Goal: Task Accomplishment & Management: Complete application form

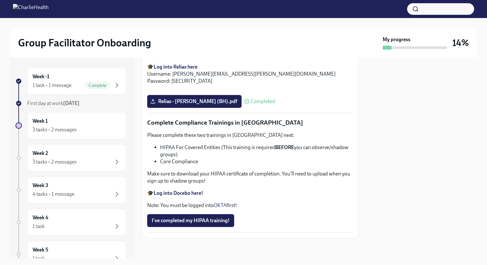
scroll to position [1494, 0]
click at [197, 219] on span "I've completed my HIPAA training!" at bounding box center [191, 220] width 78 height 6
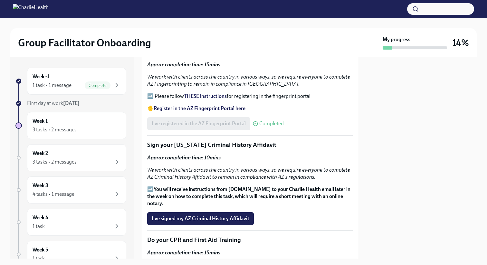
scroll to position [763, 0]
click at [84, 162] on div "3 tasks • 2 messages" at bounding box center [77, 162] width 88 height 8
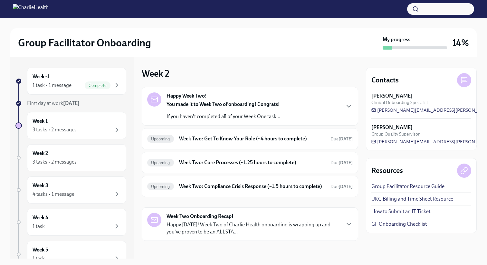
click at [313, 108] on div "Happy Week Two! You made it to Week Two of onboarding! Congrats! If you haven't…" at bounding box center [249, 106] width 205 height 28
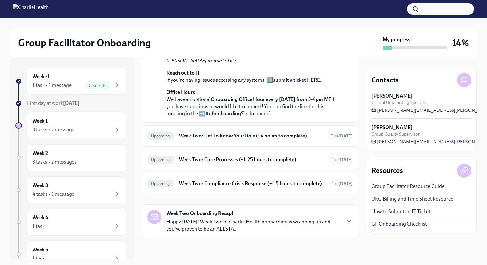
scroll to position [200, 0]
click at [236, 139] on h6 "Week Two: Get To Know Your Role (~4 hours to complete)" at bounding box center [252, 135] width 146 height 7
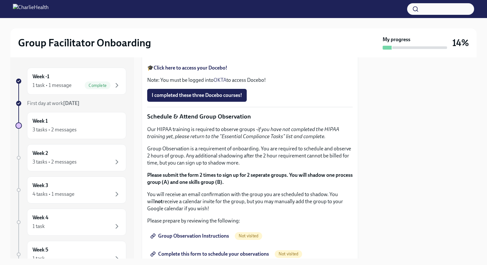
scroll to position [293, 0]
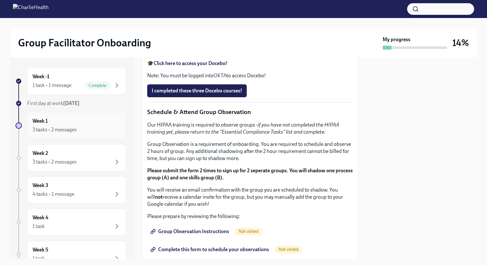
click at [83, 124] on div "Week 1 3 tasks • 2 messages" at bounding box center [77, 126] width 88 height 16
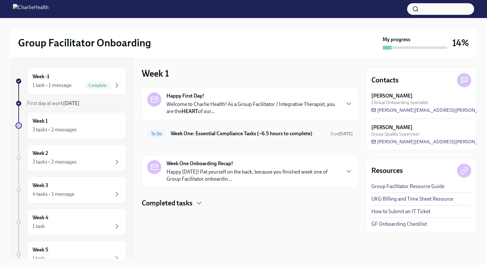
click at [178, 141] on div "To Do Week One: Essential Compliance Tasks (~6.5 hours to complete) Due [DATE]" at bounding box center [250, 133] width 216 height 21
click at [226, 132] on h6 "Week One: Essential Compliance Tasks (~6.5 hours to complete)" at bounding box center [248, 133] width 155 height 7
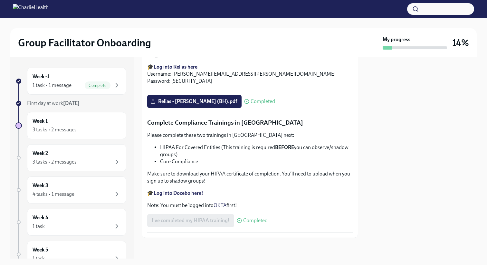
scroll to position [1494, 0]
